Goal: Task Accomplishment & Management: Manage account settings

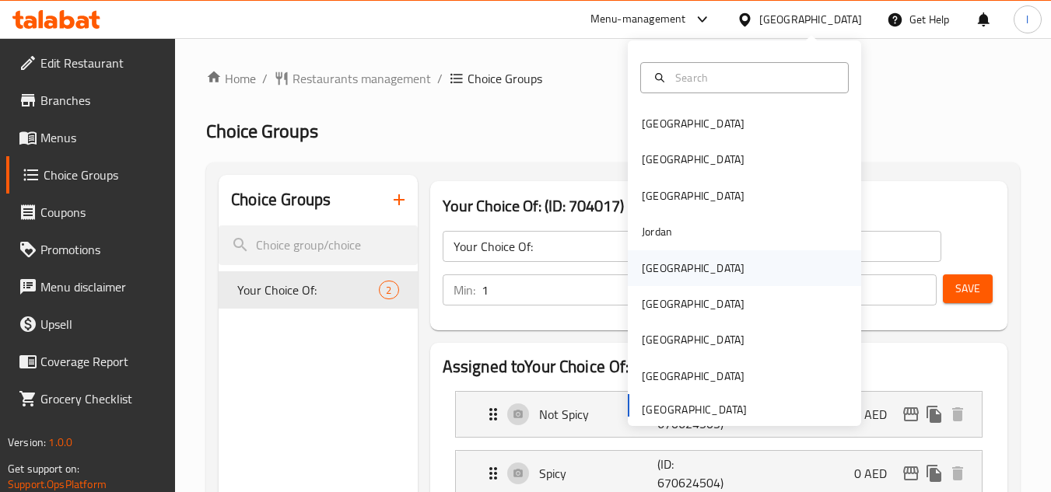
click at [646, 278] on div "[GEOGRAPHIC_DATA]" at bounding box center [693, 268] width 128 height 36
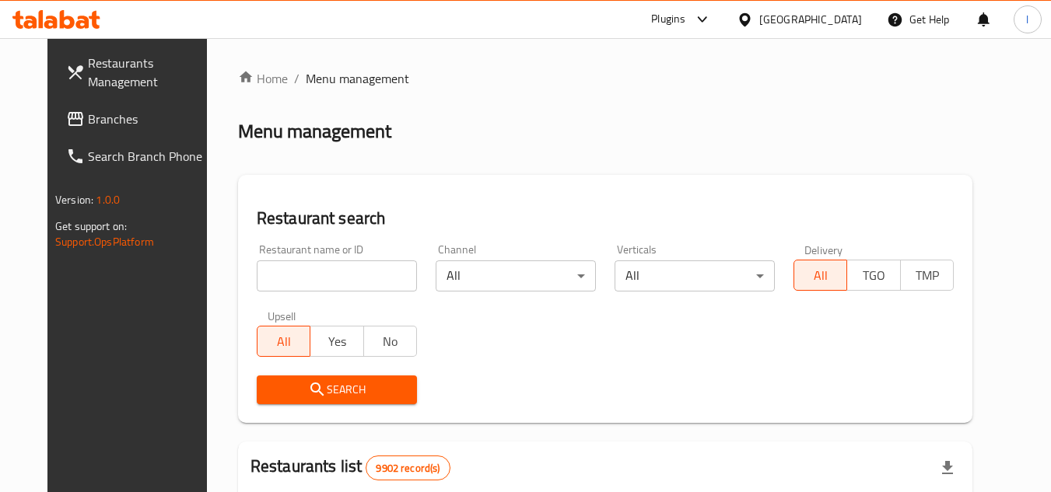
click at [100, 122] on span "Branches" at bounding box center [149, 119] width 123 height 19
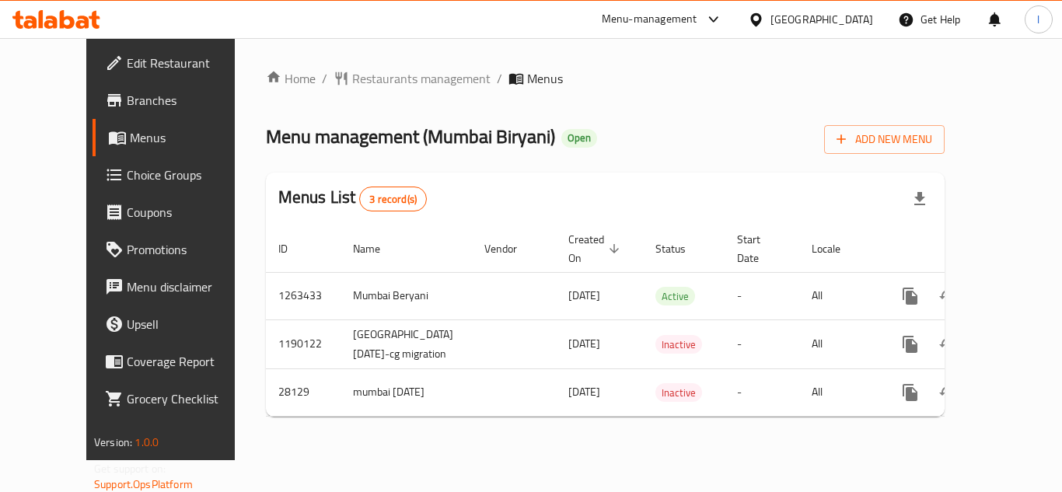
click at [93, 149] on link "Menus" at bounding box center [178, 137] width 171 height 37
click at [93, 187] on link "Choice Groups" at bounding box center [178, 174] width 171 height 37
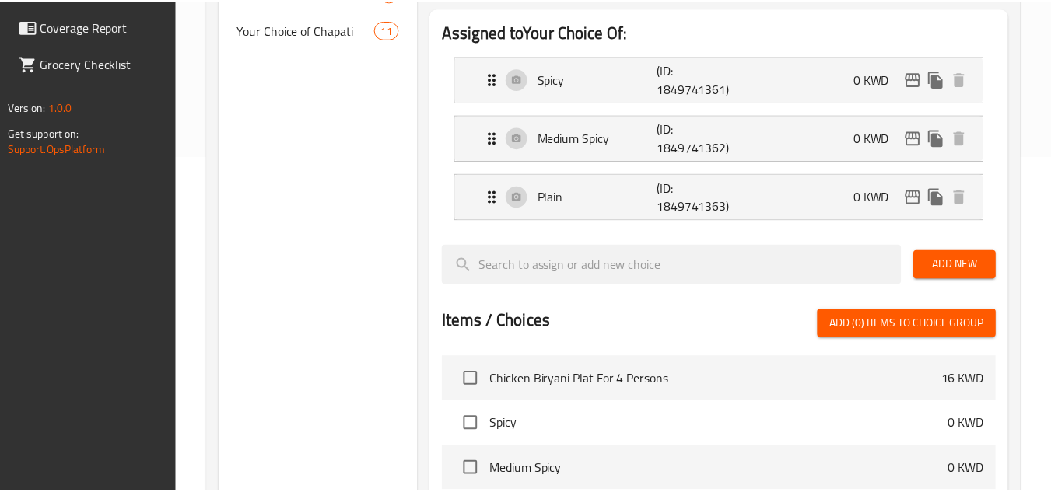
scroll to position [661, 0]
